Goal: Find specific page/section: Find specific page/section

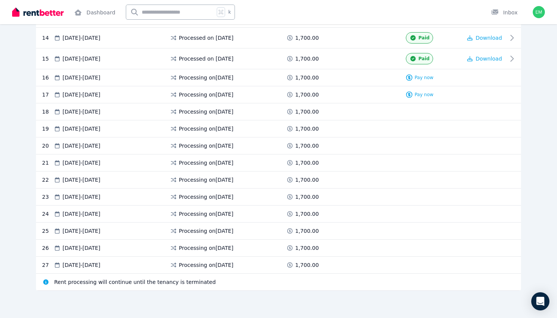
scroll to position [435, 0]
drag, startPoint x: 213, startPoint y: 77, endPoint x: 277, endPoint y: 78, distance: 63.7
click at [277, 78] on div "Processing on [DATE]" at bounding box center [228, 78] width 116 height 8
copy span "[DATE]"
click at [260, 80] on div "Processing on [DATE]" at bounding box center [228, 78] width 116 height 8
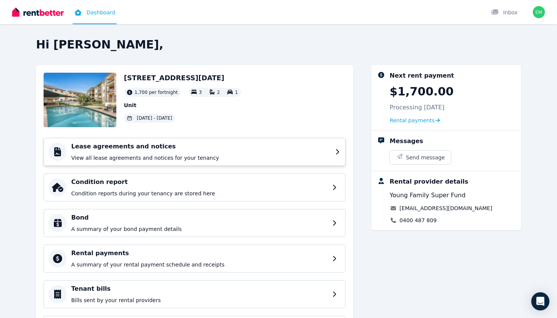
click at [138, 162] on div "Lease agreements and notices View all lease agreements and notices for your ten…" at bounding box center [195, 152] width 302 height 28
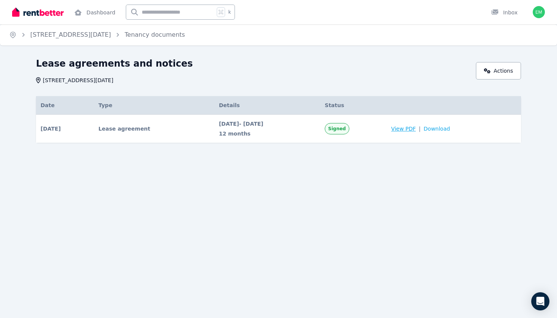
click at [416, 131] on span "View PDF" at bounding box center [403, 129] width 25 height 8
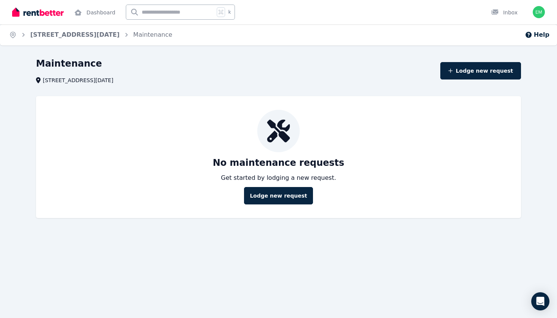
click at [114, 39] on span "[STREET_ADDRESS][DATE]" at bounding box center [74, 34] width 89 height 9
click at [114, 35] on link "[STREET_ADDRESS][DATE]" at bounding box center [74, 34] width 89 height 7
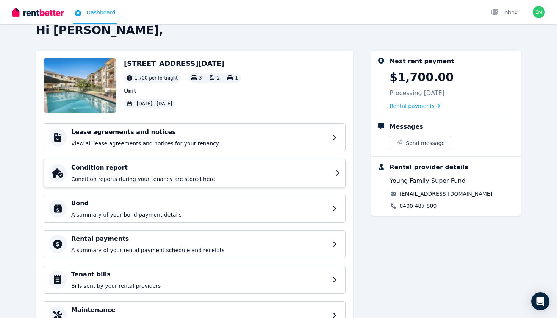
scroll to position [16, 0]
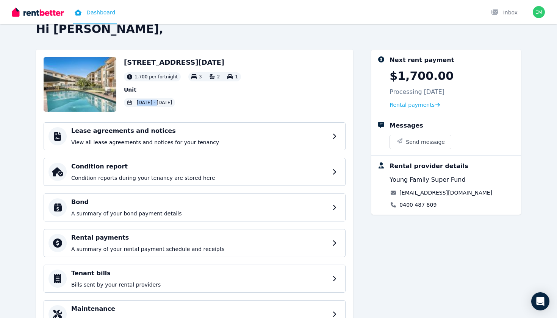
drag, startPoint x: 168, startPoint y: 102, endPoint x: 240, endPoint y: 102, distance: 71.6
click at [240, 102] on div "[STREET_ADDRESS][DATE] 1,700 per fortnight 3 2 1 Unit [DATE] - [DATE]" at bounding box center [195, 84] width 302 height 55
copy div "[DATE] -"
click at [232, 110] on div "[STREET_ADDRESS][DATE] 1,700 per fortnight 3 2 1 Unit [DATE] - [DATE]" at bounding box center [182, 84] width 117 height 55
click at [409, 0] on div "Dashboard Inbox" at bounding box center [265, 12] width 507 height 24
